Goal: Information Seeking & Learning: Understand process/instructions

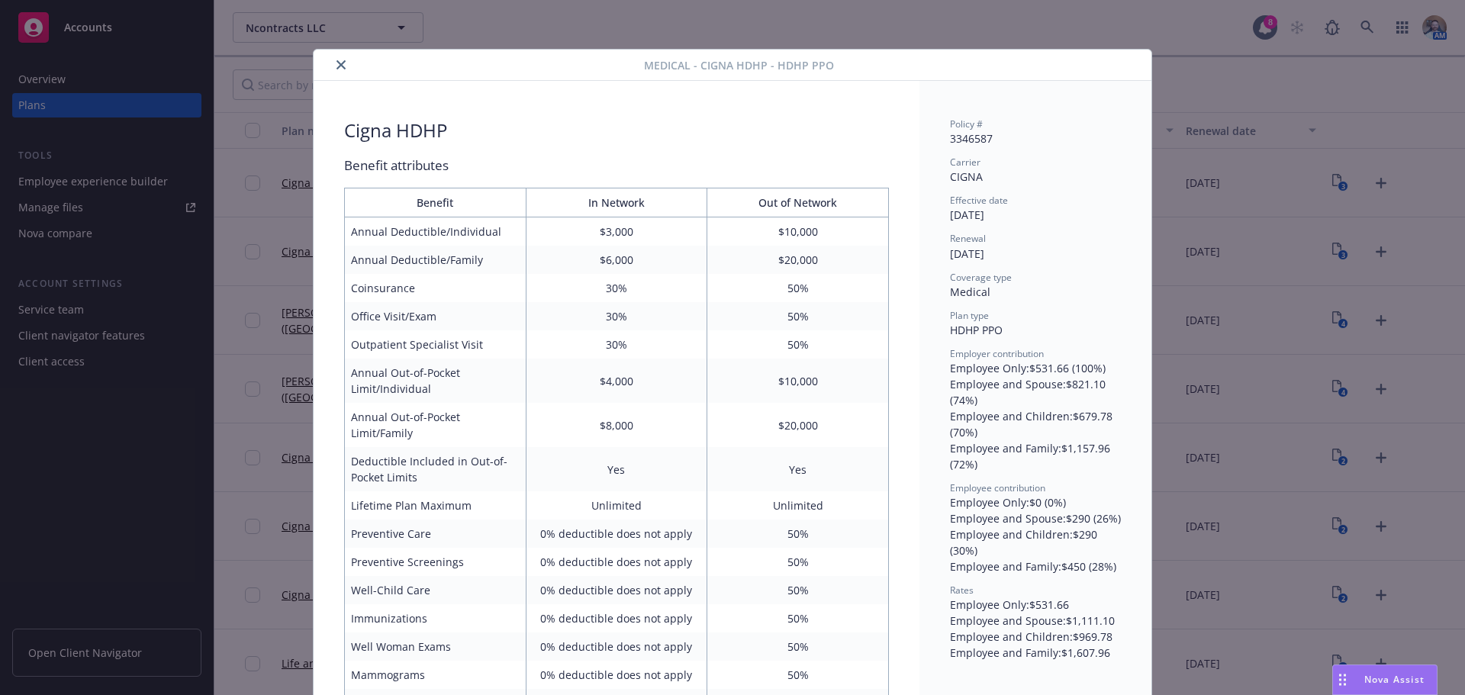
scroll to position [46, 0]
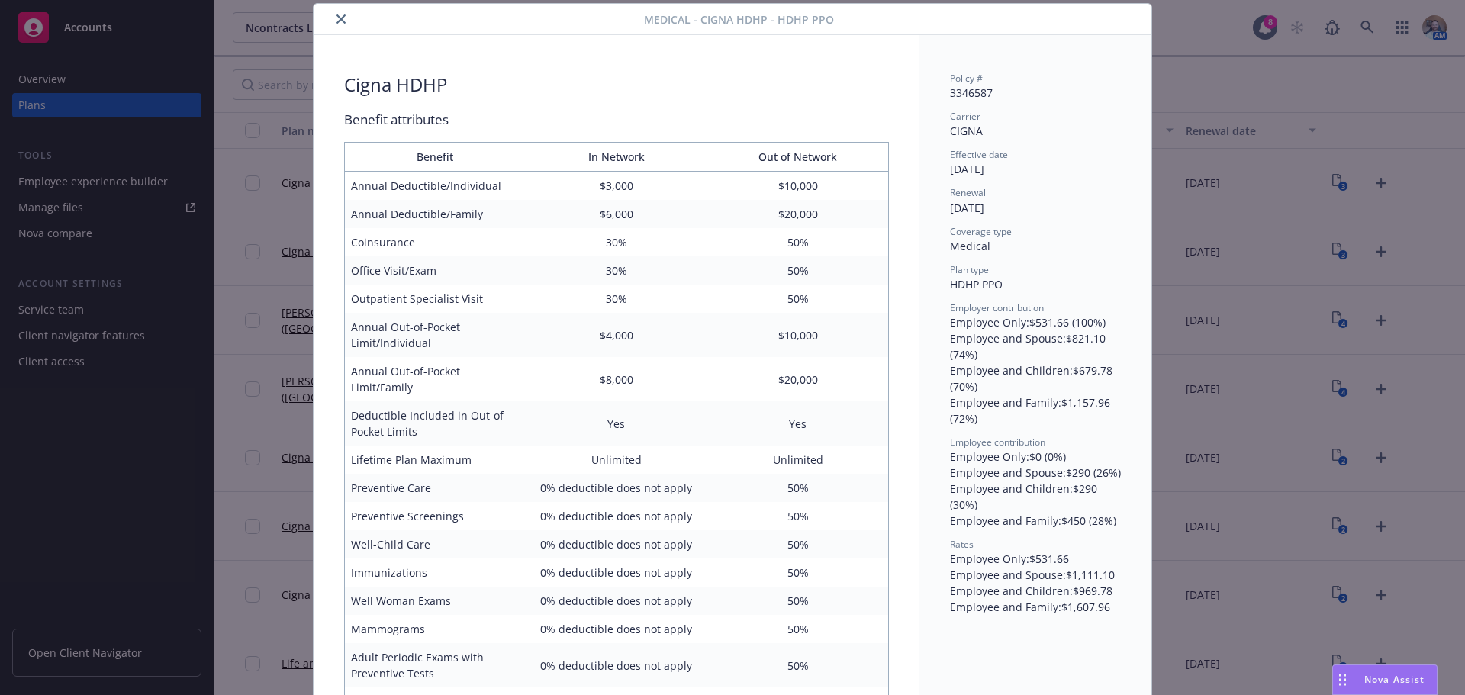
click at [332, 24] on button "close" at bounding box center [341, 19] width 18 height 18
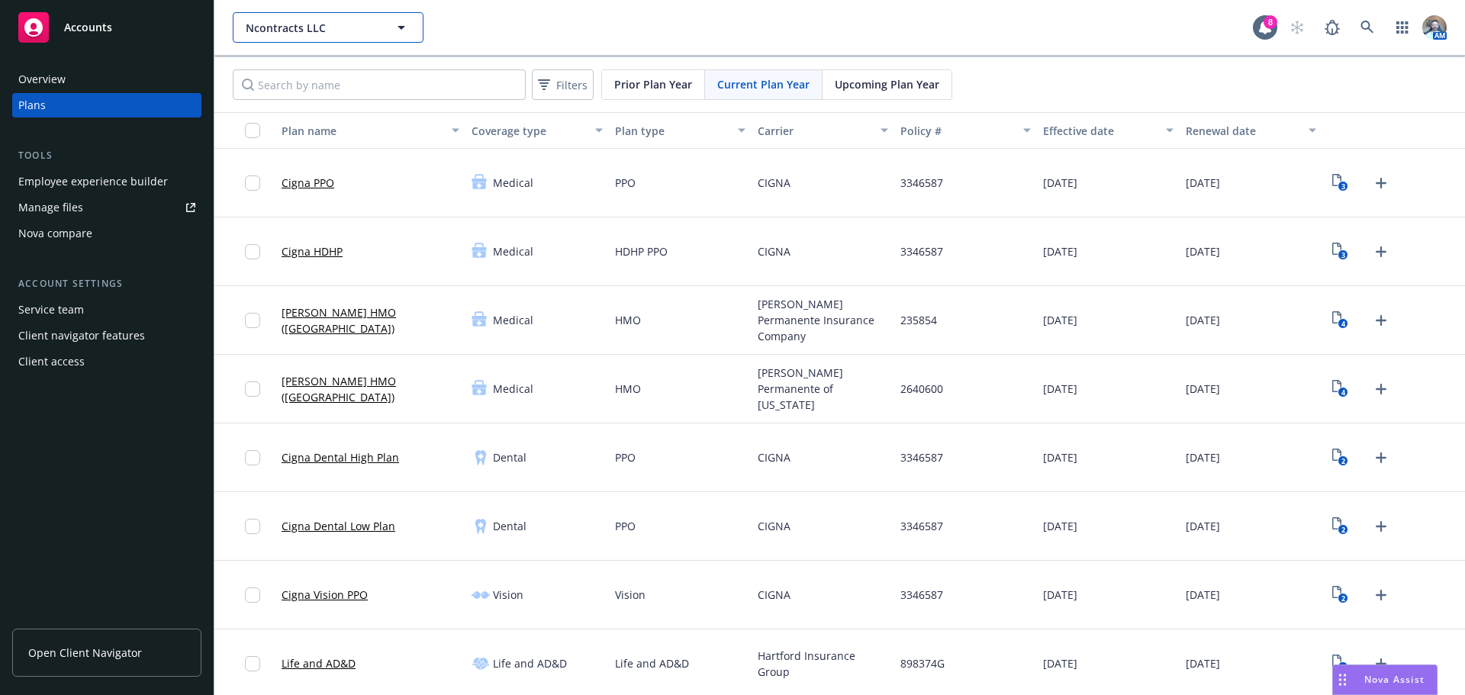
click at [330, 24] on span "Ncontracts LLC" at bounding box center [312, 28] width 132 height 16
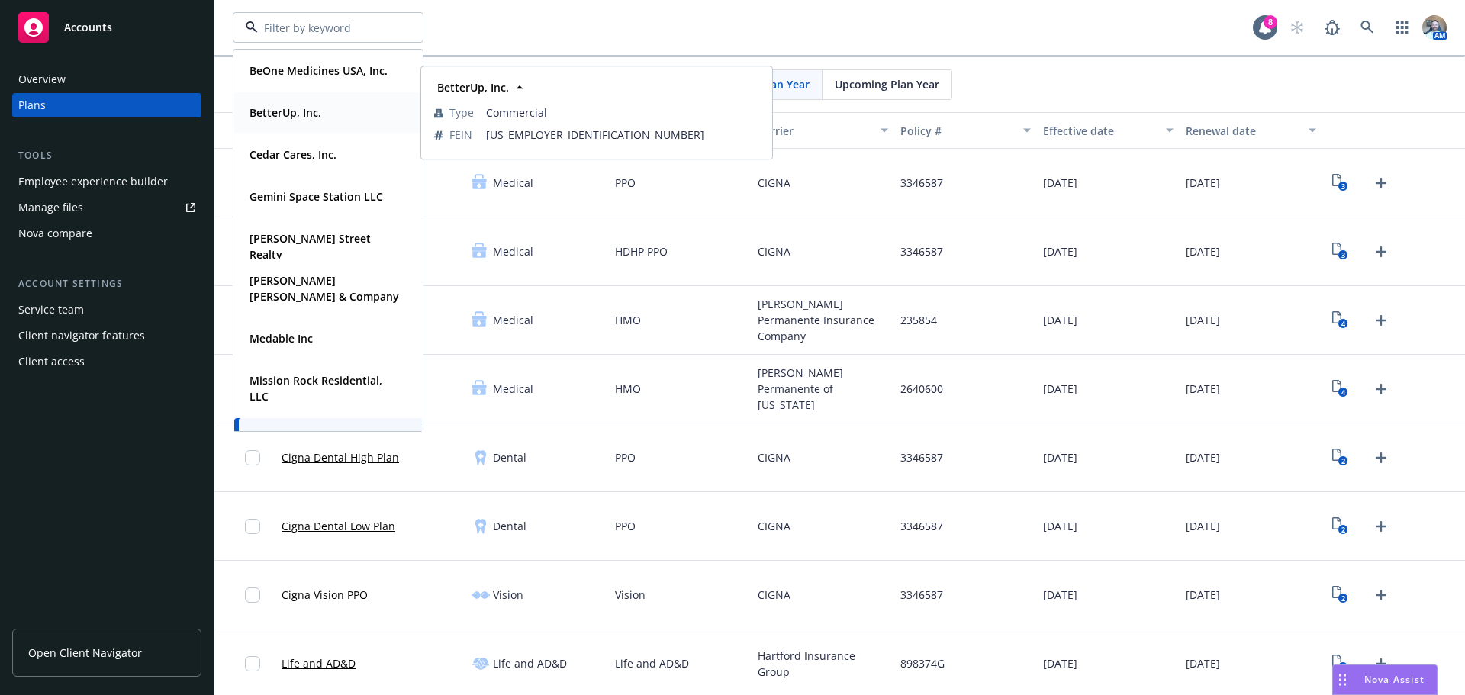
click at [313, 108] on strong "BetterUp, Inc." at bounding box center [286, 112] width 72 height 14
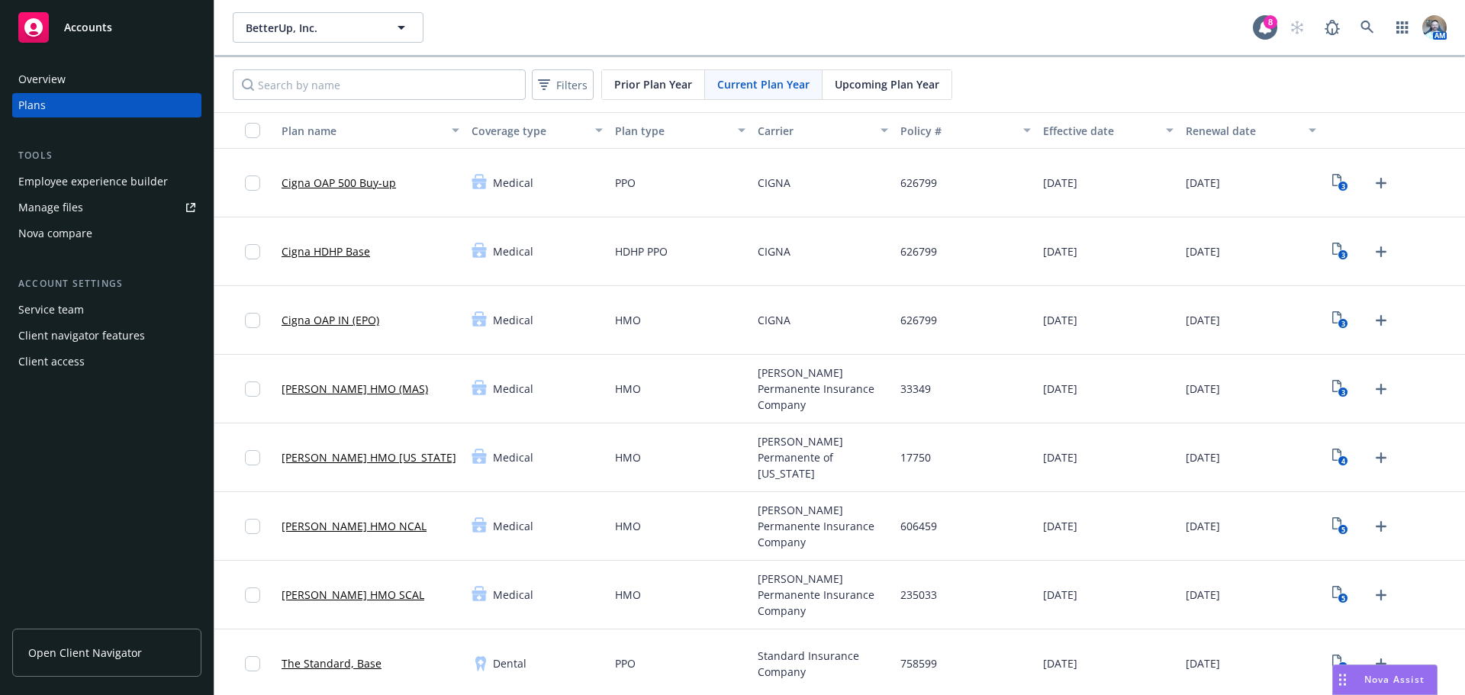
click at [63, 668] on link "Open Client Navigator" at bounding box center [106, 653] width 189 height 48
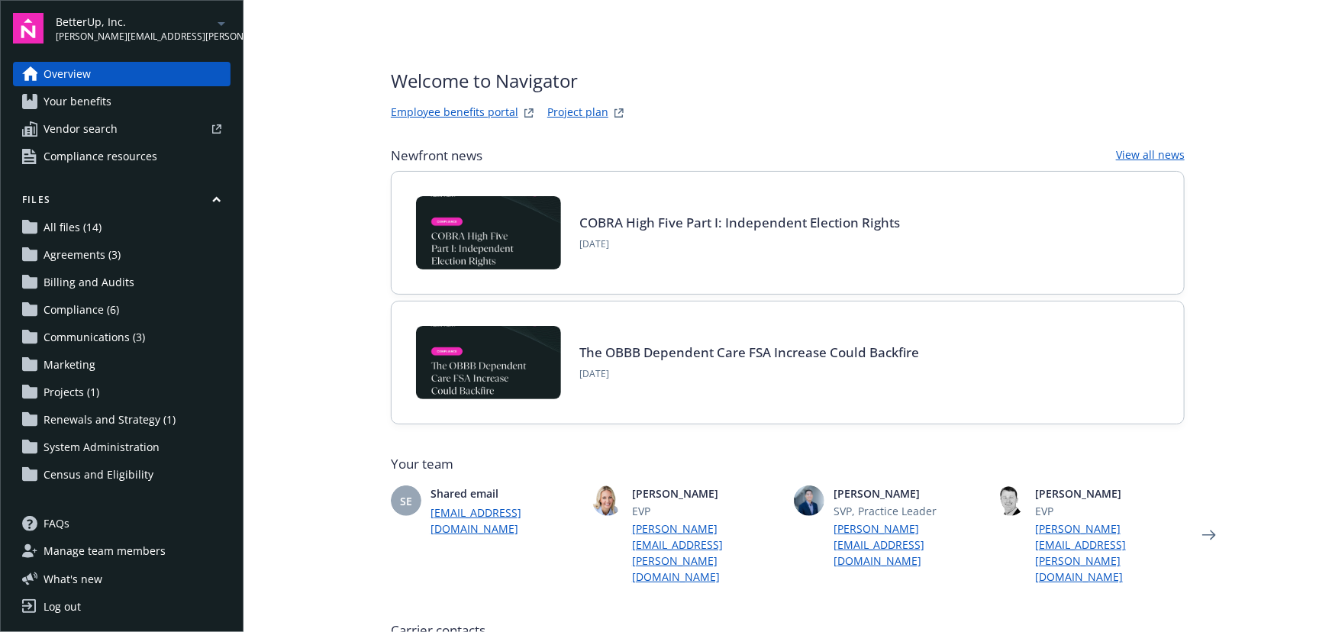
click at [583, 107] on link "Project plan" at bounding box center [577, 113] width 61 height 18
click at [433, 114] on link "Employee benefits portal" at bounding box center [454, 113] width 127 height 18
click at [572, 111] on link "Project plan" at bounding box center [577, 113] width 61 height 18
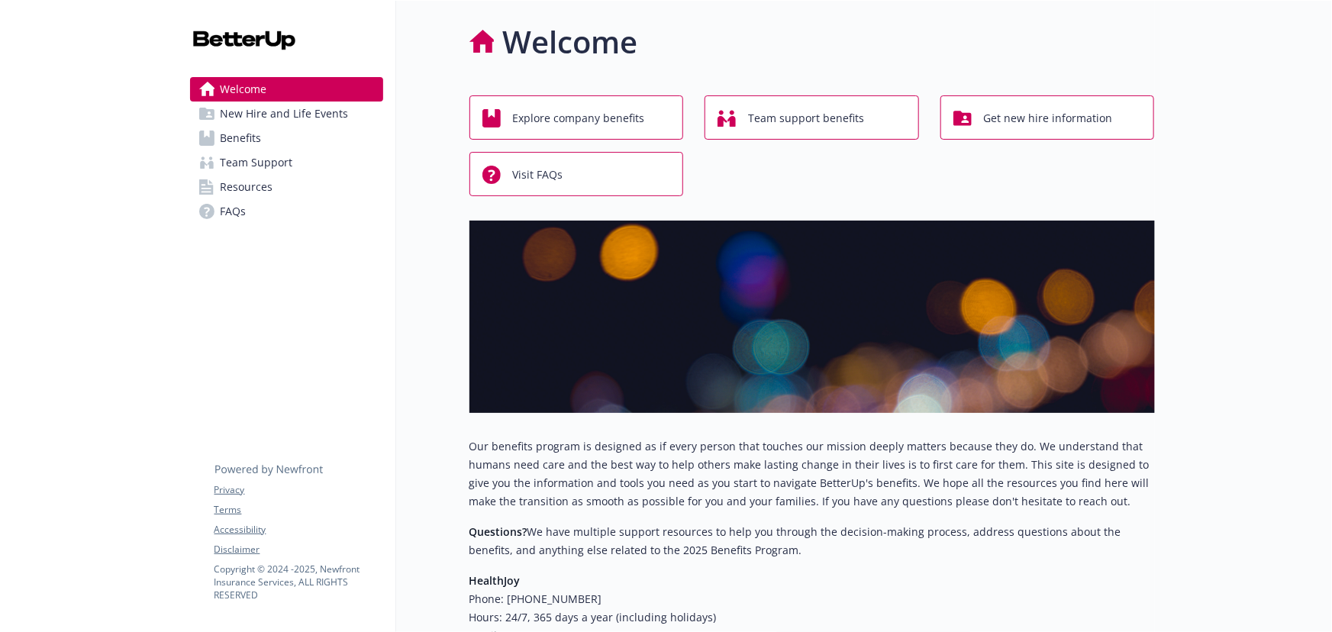
click at [235, 130] on span "Benefits" at bounding box center [241, 138] width 41 height 24
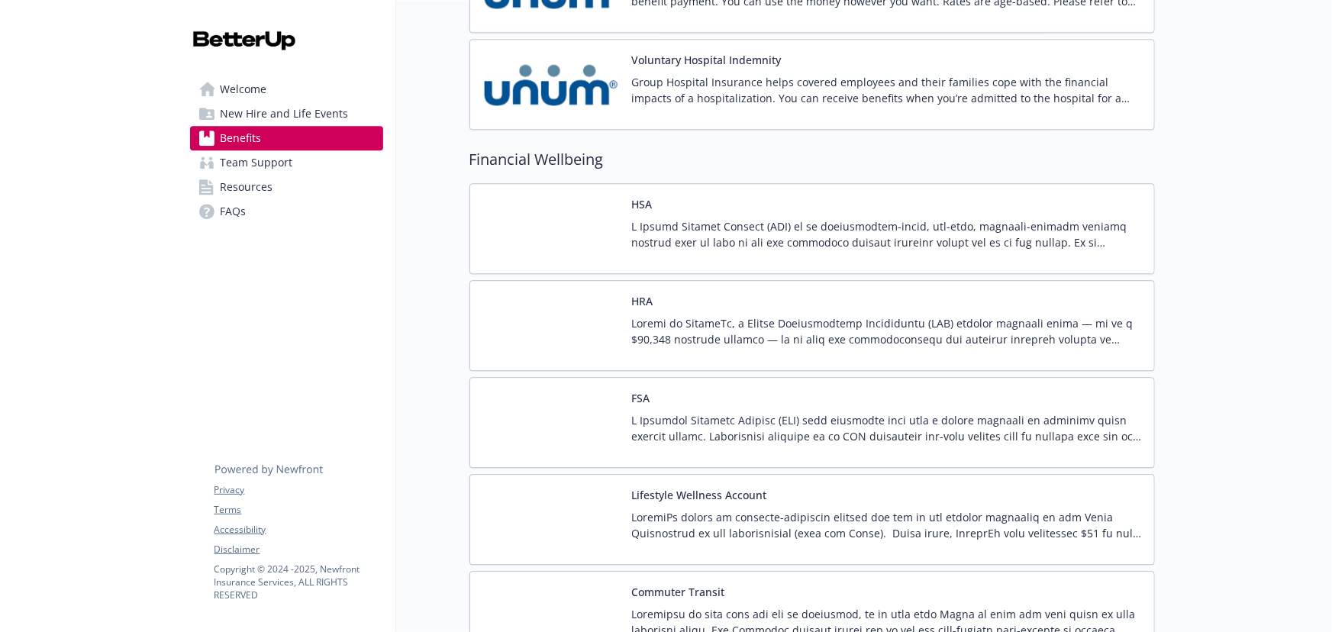
scroll to position [2012, 0]
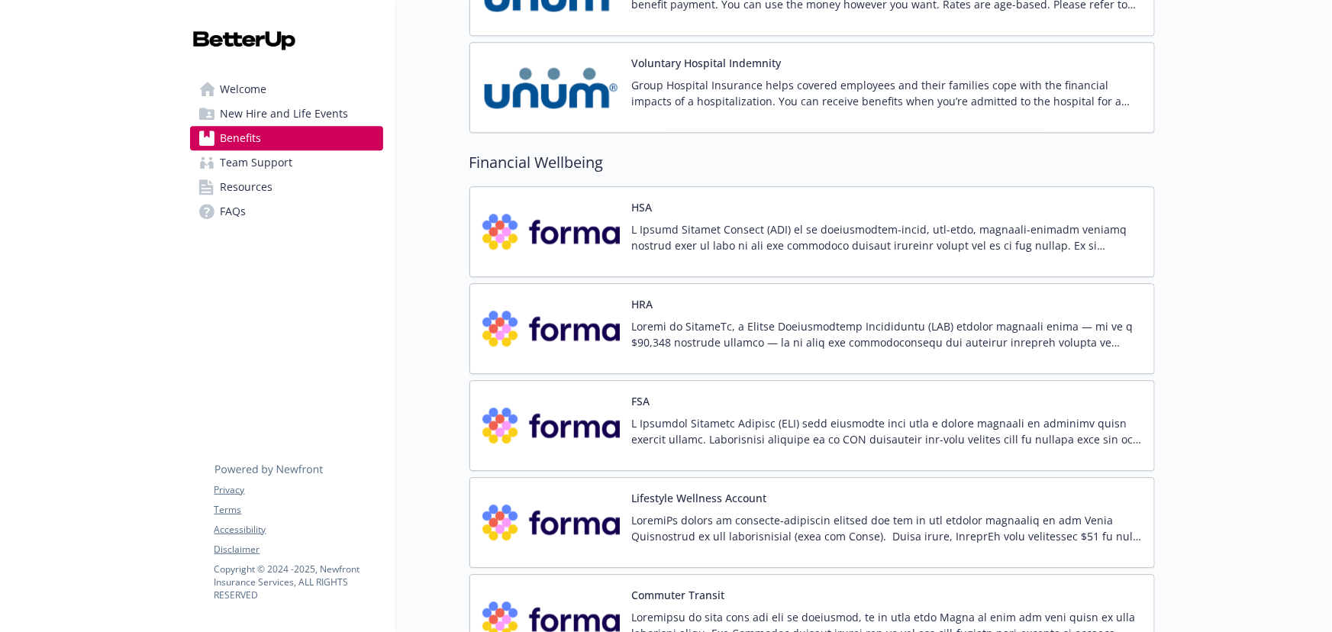
click at [664, 320] on p at bounding box center [887, 334] width 510 height 32
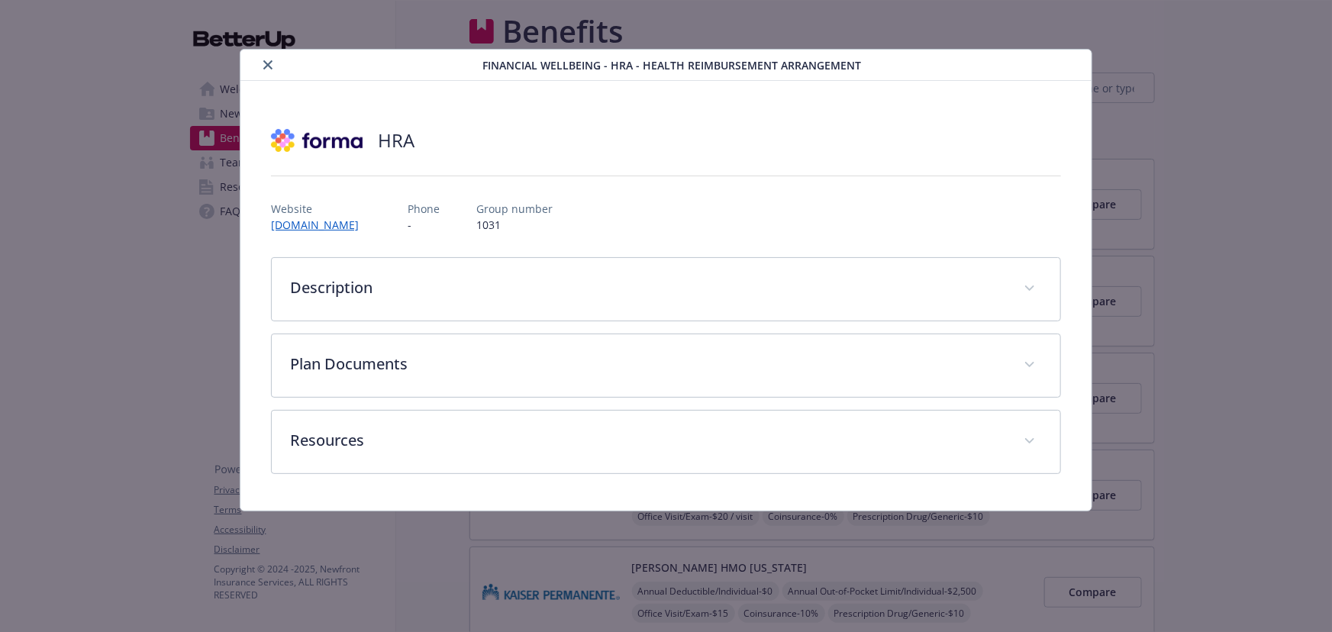
scroll to position [2012, 0]
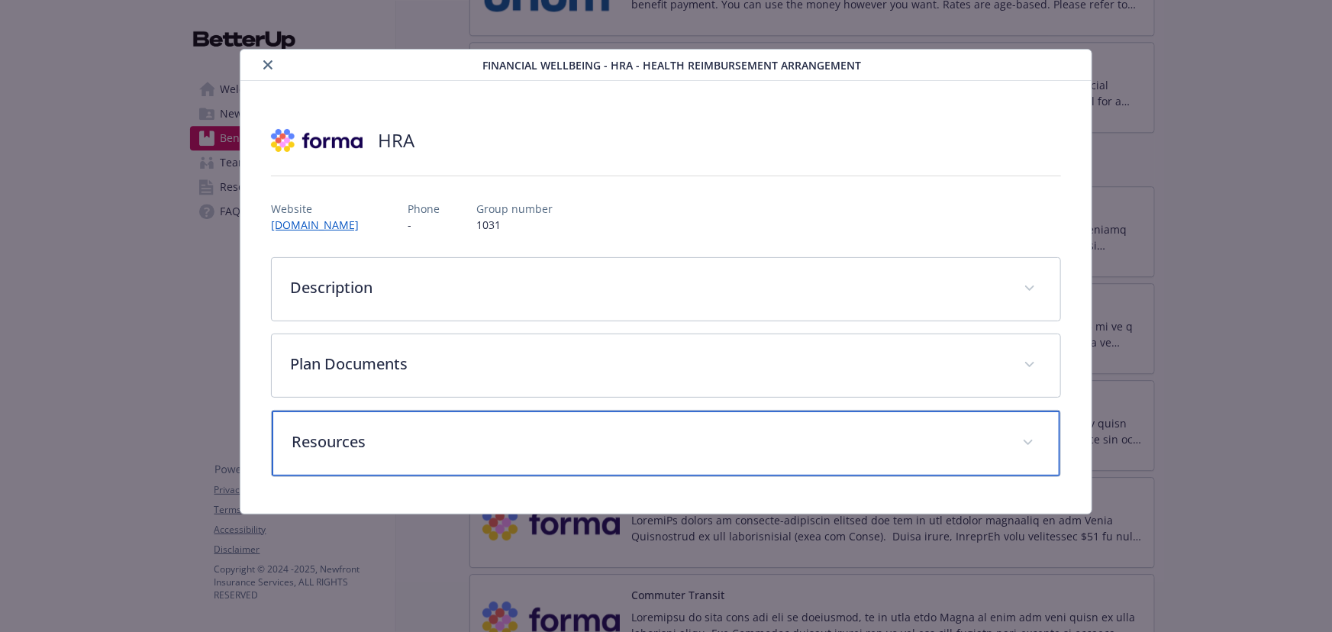
click at [347, 446] on p "Resources" at bounding box center [648, 441] width 712 height 23
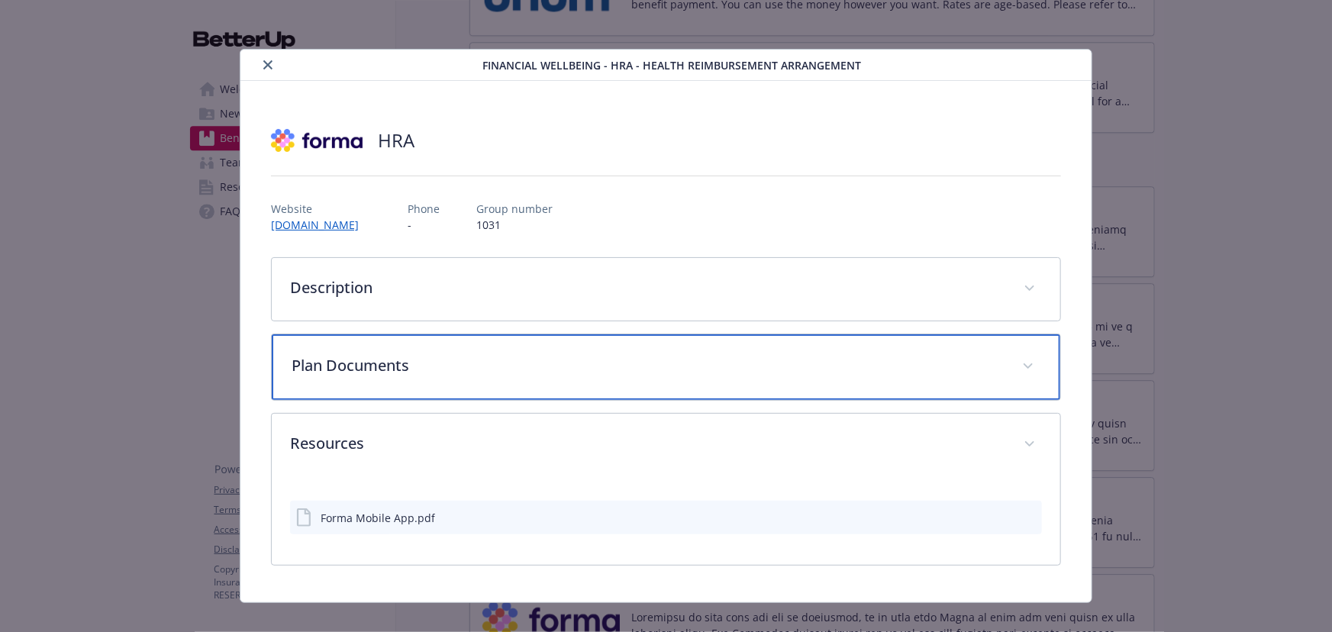
click at [385, 372] on p "Plan Documents" at bounding box center [648, 365] width 712 height 23
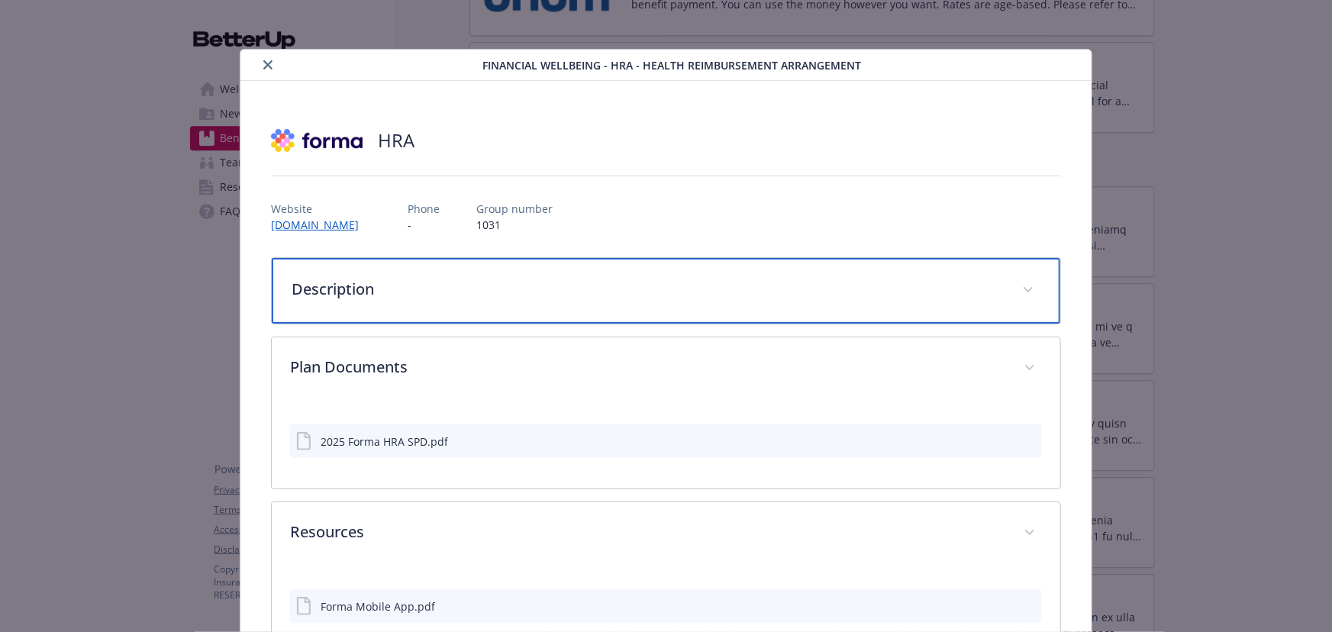
click at [369, 273] on div "Description" at bounding box center [666, 291] width 788 height 66
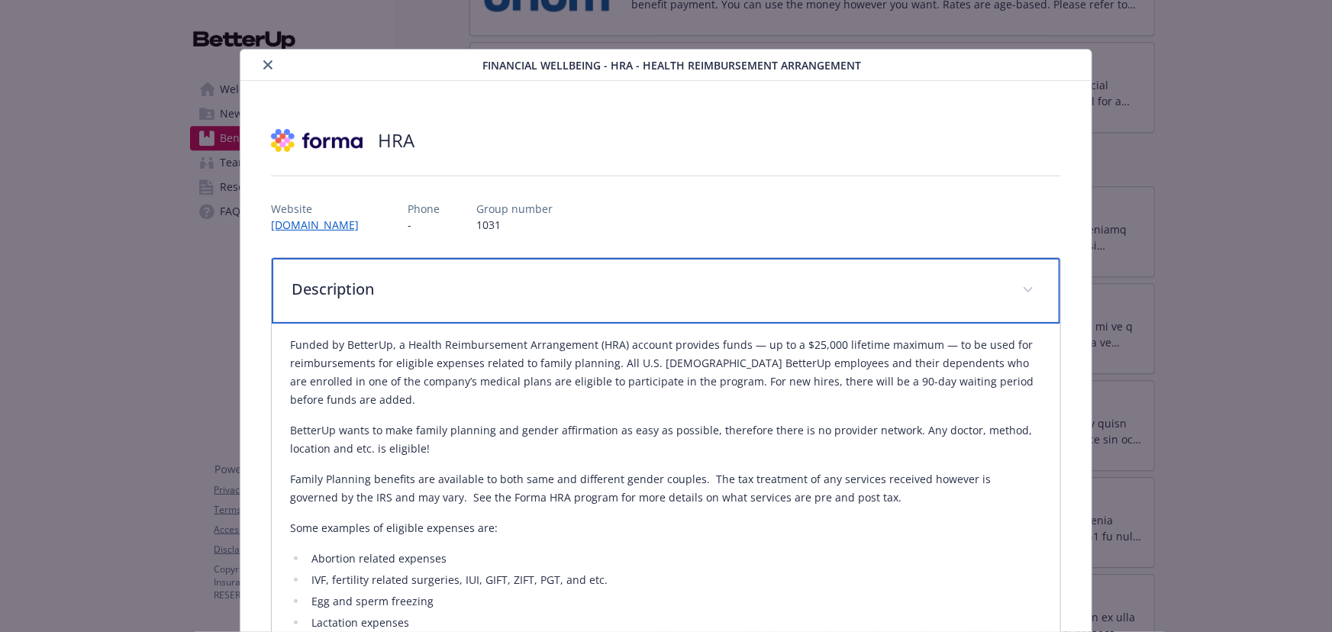
scroll to position [0, 0]
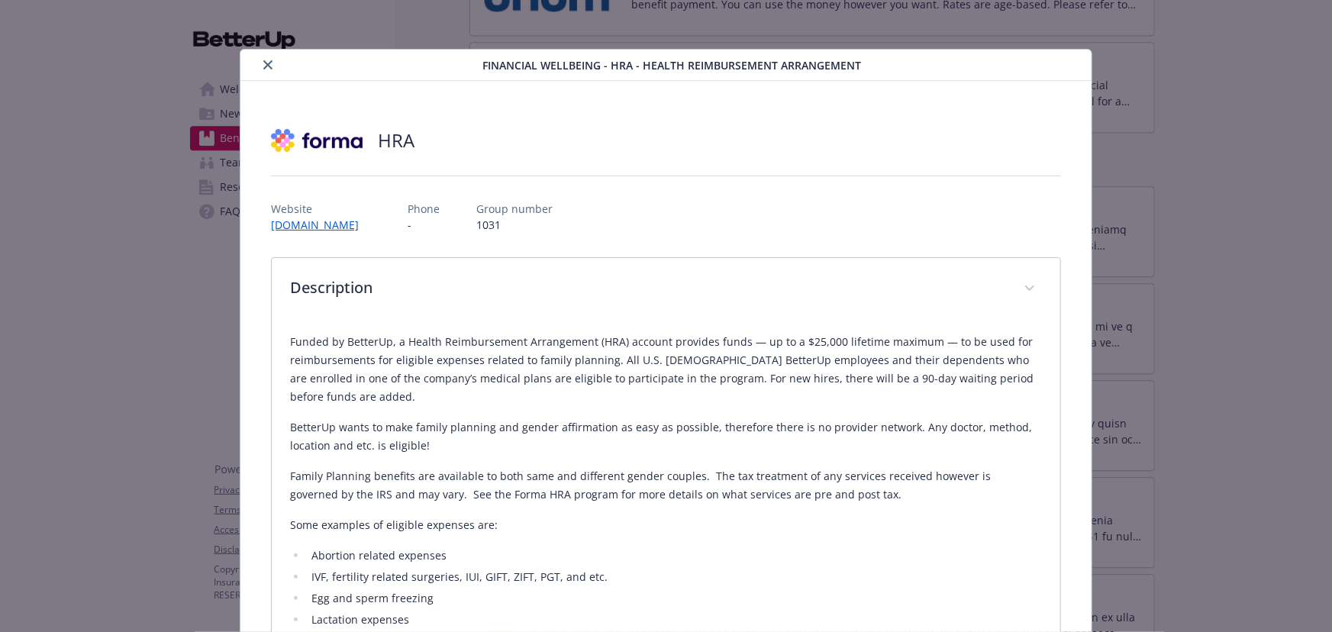
click at [270, 72] on button "close" at bounding box center [268, 65] width 18 height 18
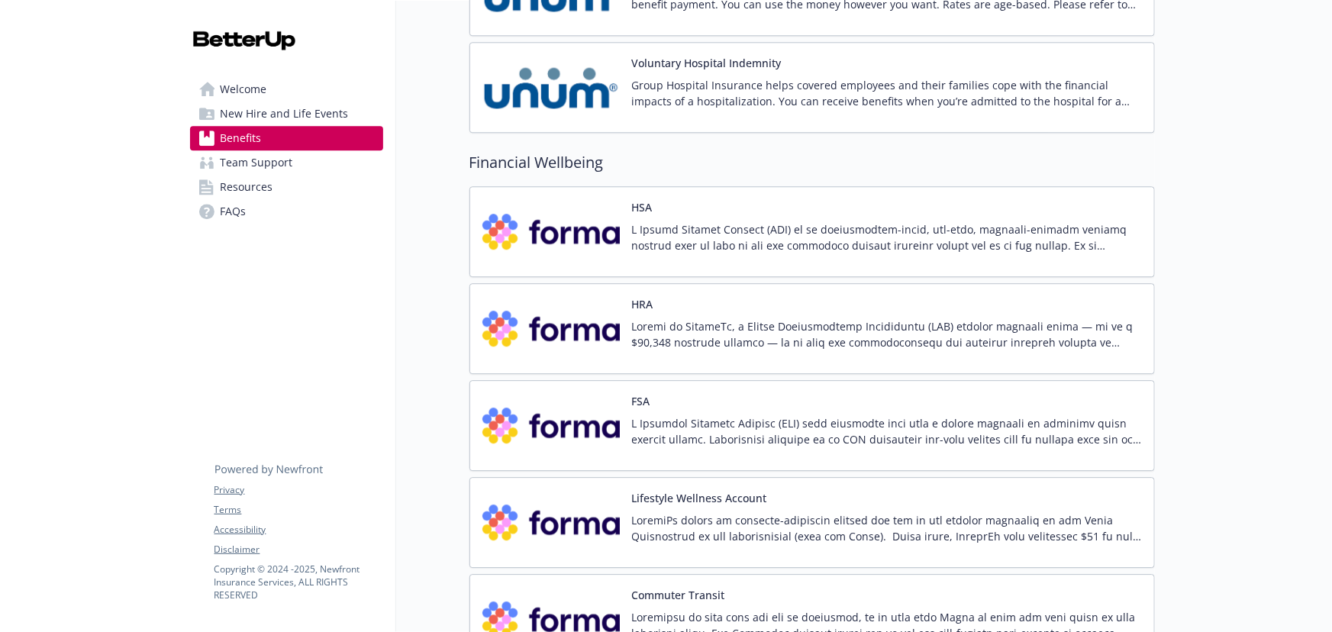
click at [686, 333] on p at bounding box center [887, 334] width 510 height 32
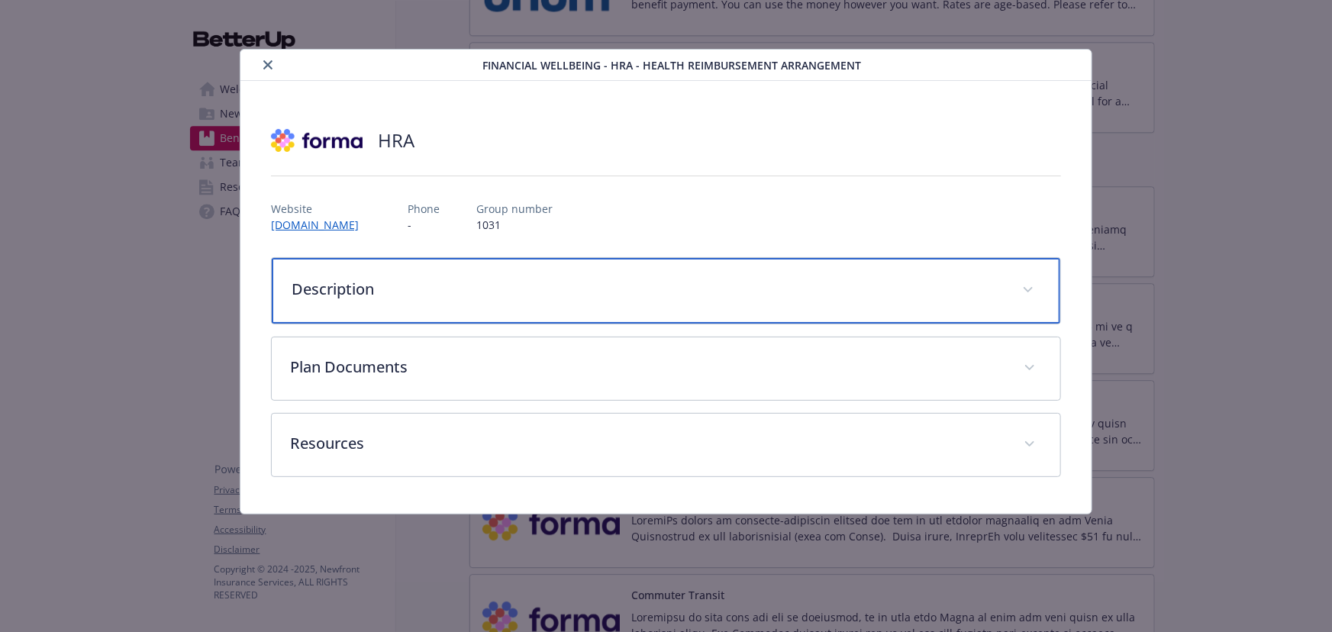
click at [457, 287] on p "Description" at bounding box center [648, 289] width 712 height 23
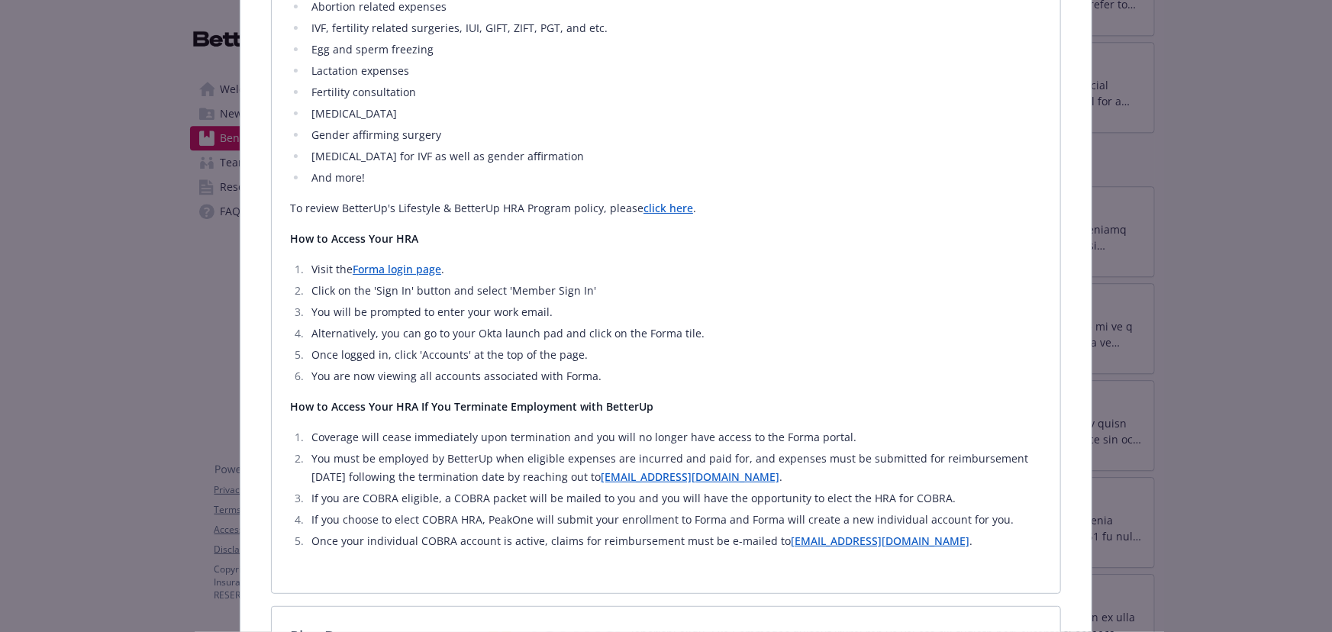
scroll to position [555, 0]
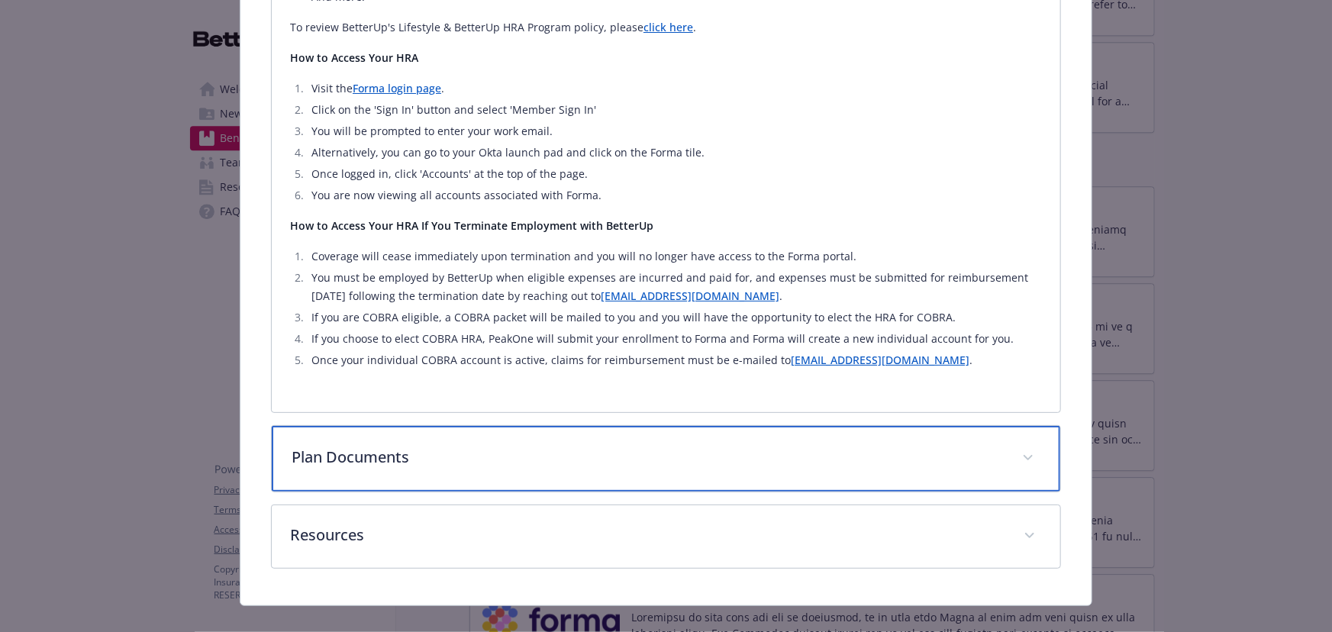
click at [458, 446] on p "Plan Documents" at bounding box center [648, 457] width 712 height 23
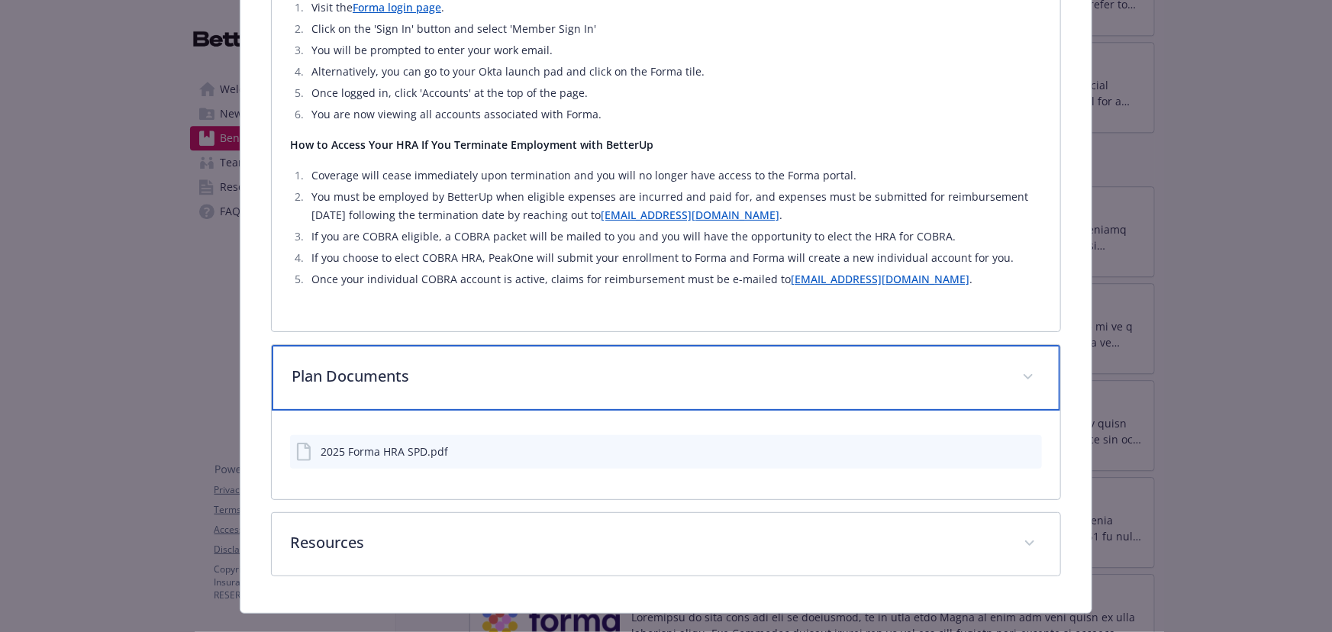
scroll to position [821, 0]
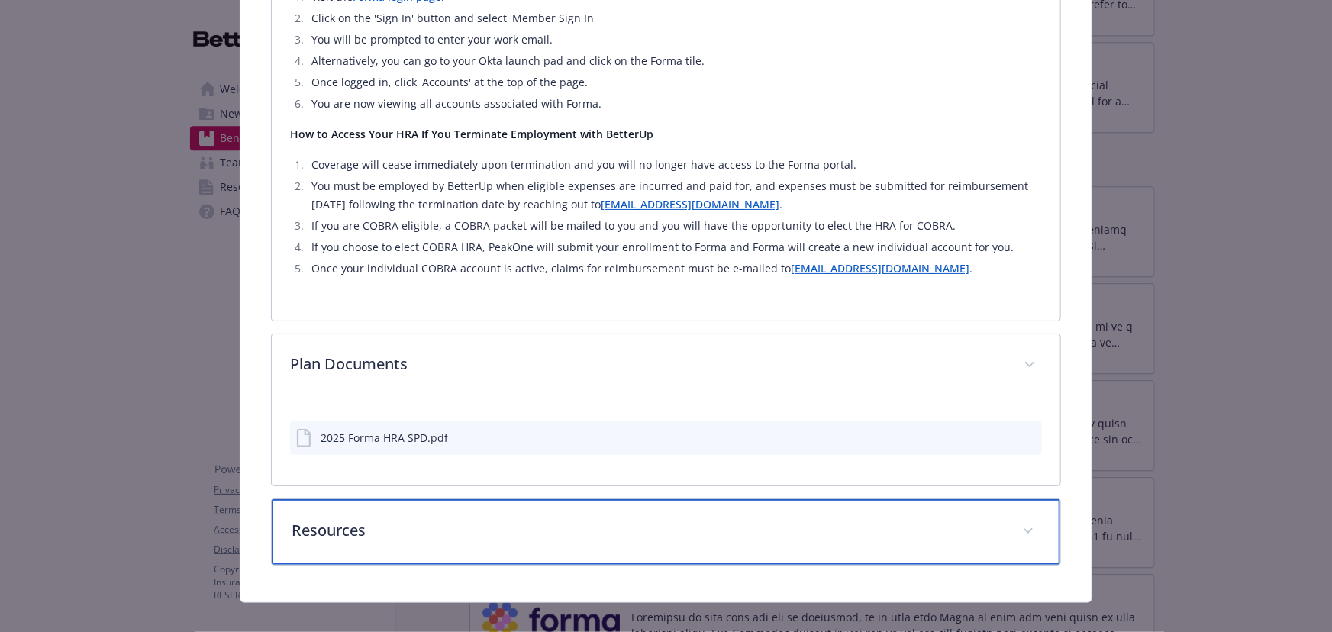
click at [461, 519] on p "Resources" at bounding box center [648, 530] width 712 height 23
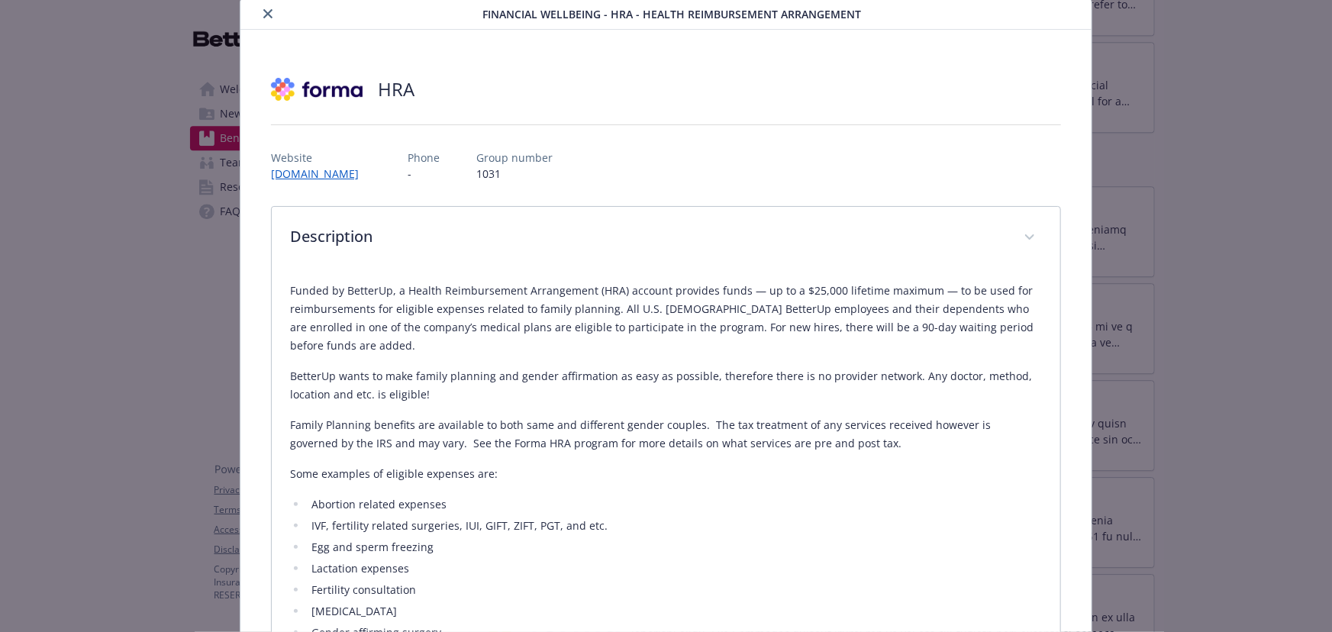
scroll to position [0, 0]
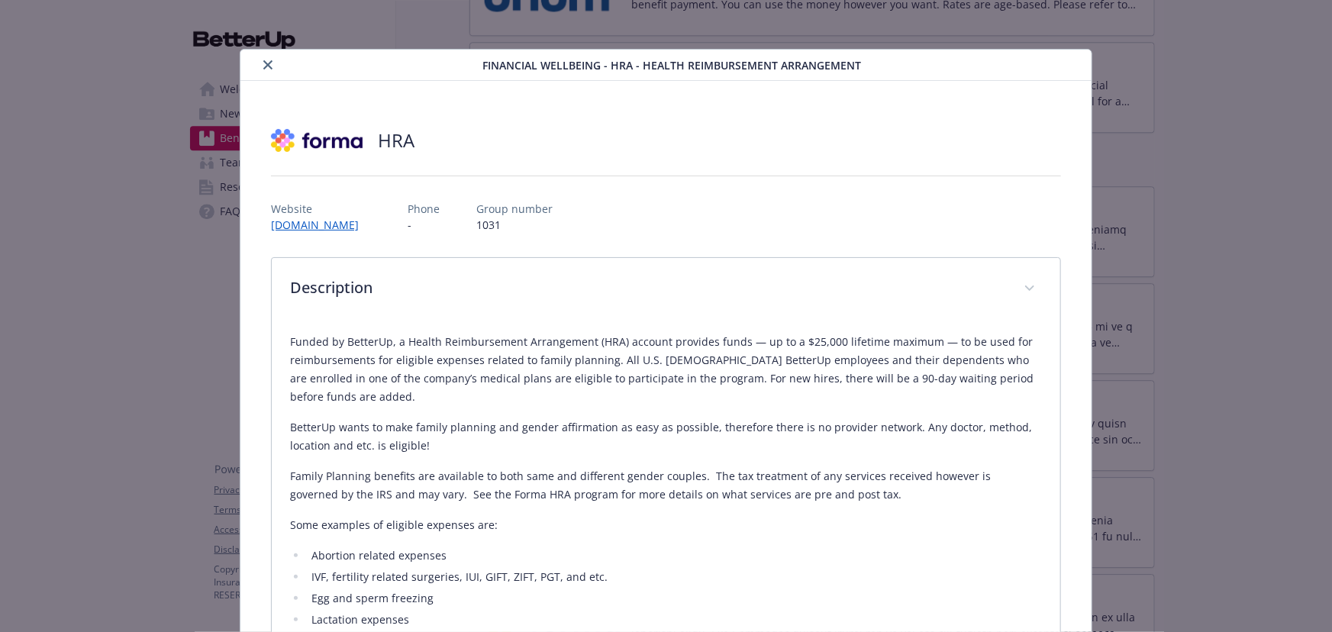
click at [262, 69] on button "close" at bounding box center [268, 65] width 18 height 18
